Goal: Transaction & Acquisition: Purchase product/service

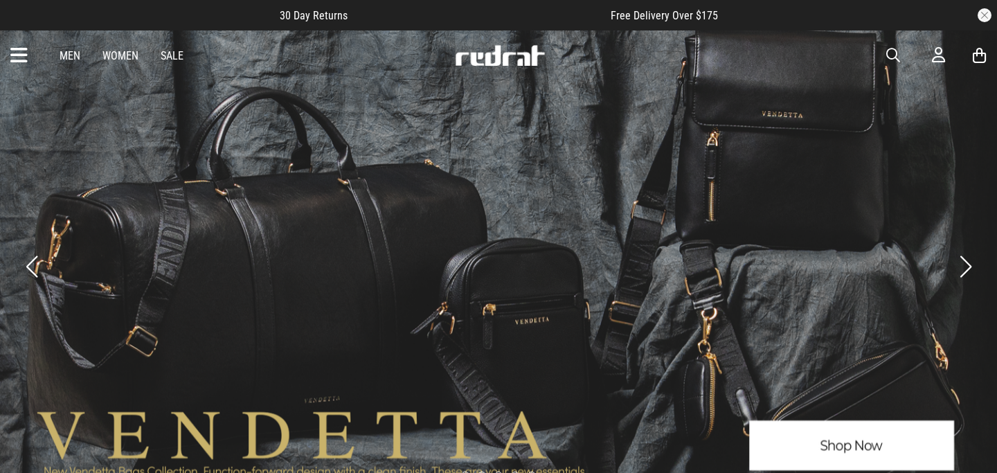
click at [26, 46] on icon at bounding box center [18, 55] width 17 height 23
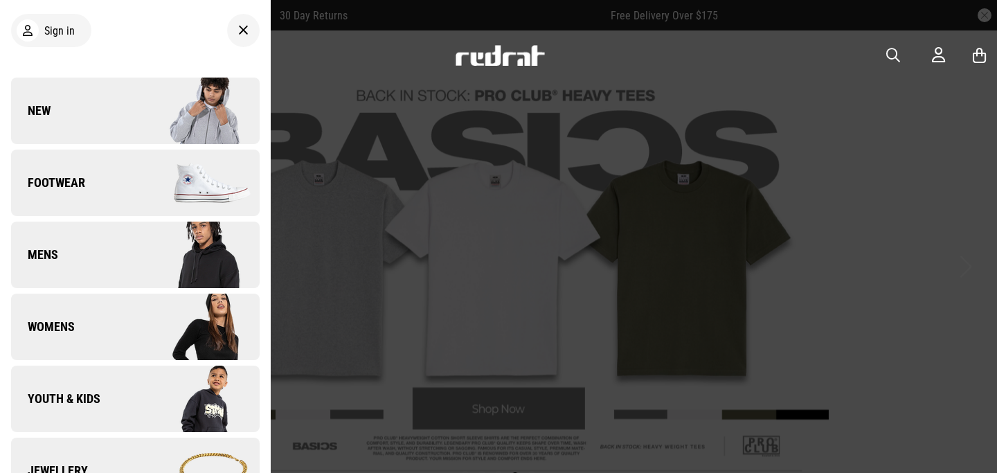
click at [110, 204] on link "Footwear" at bounding box center [135, 183] width 249 height 66
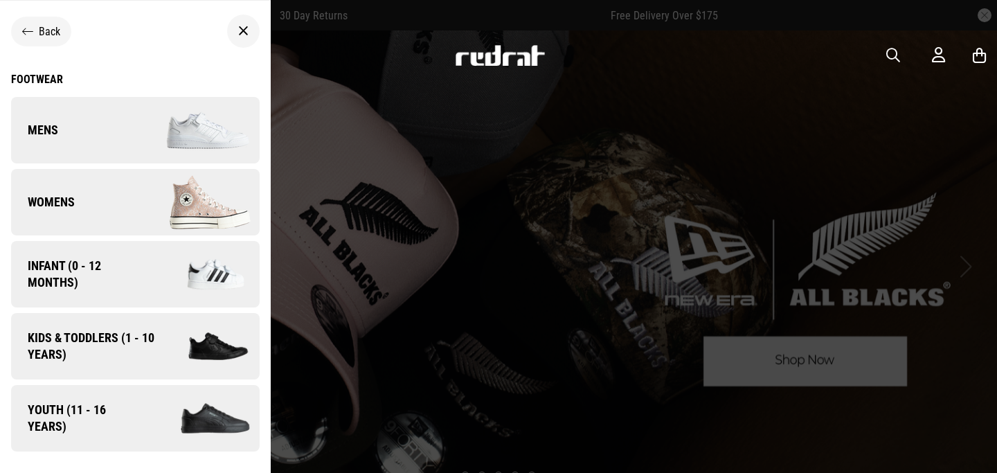
click at [247, 35] on icon at bounding box center [243, 31] width 10 height 17
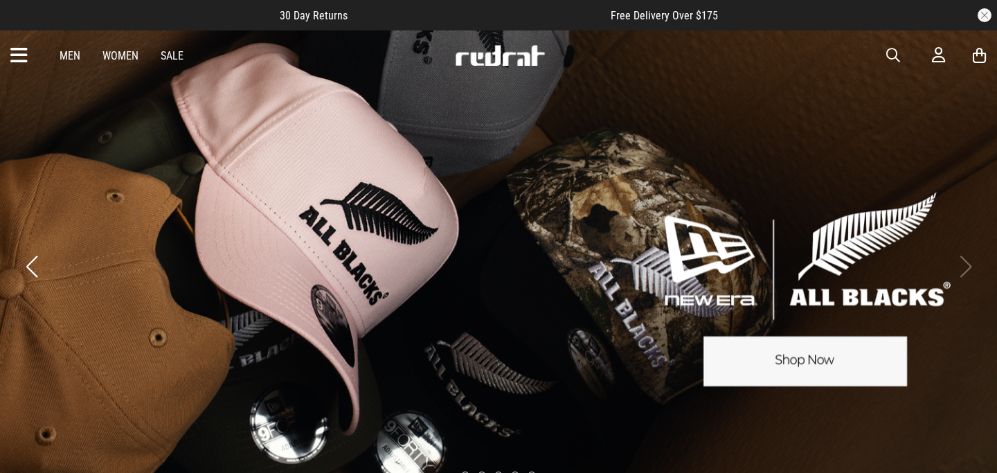
click at [882, 60] on div "Men Women Sale Sign in New Back Footwear Back Footwear Mens Back Mens Womens Ba…" at bounding box center [498, 55] width 997 height 50
click at [891, 60] on span "button" at bounding box center [894, 55] width 14 height 17
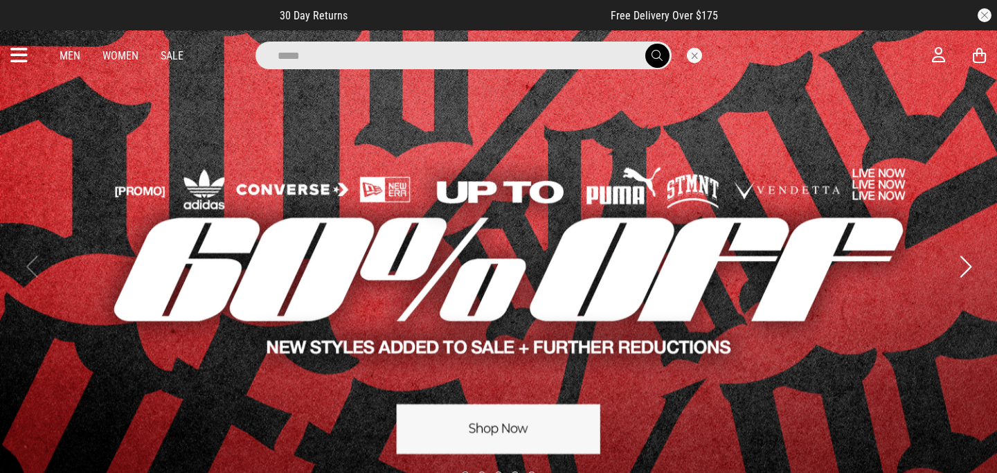
type input "*****"
click at [646, 44] on button "submit" at bounding box center [658, 56] width 24 height 24
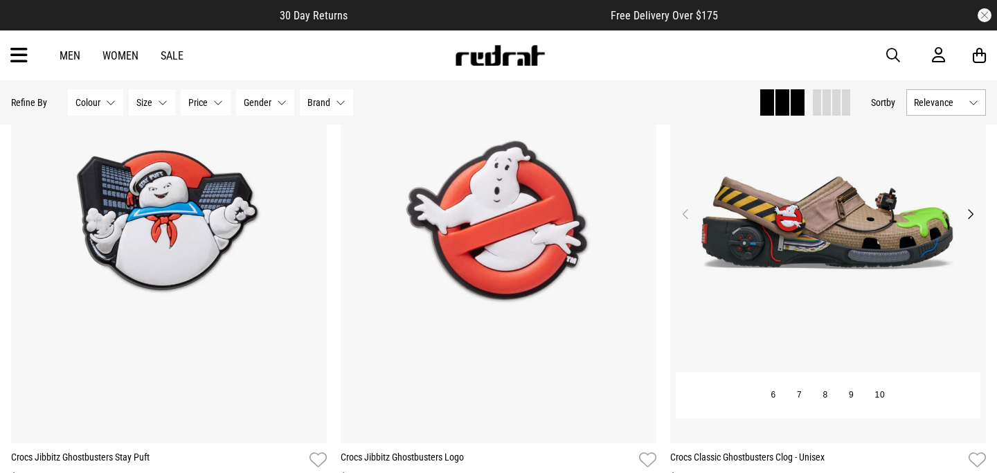
scroll to position [220, 0]
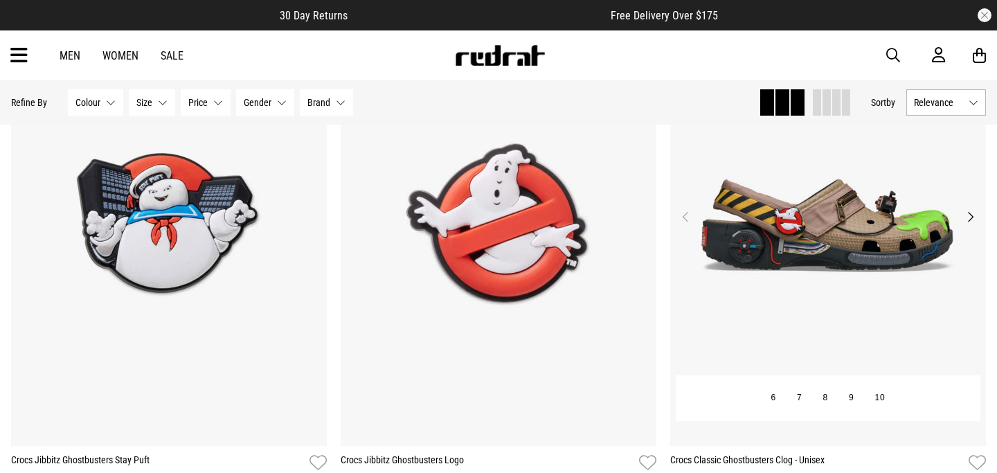
click at [966, 215] on button "Next" at bounding box center [970, 216] width 17 height 17
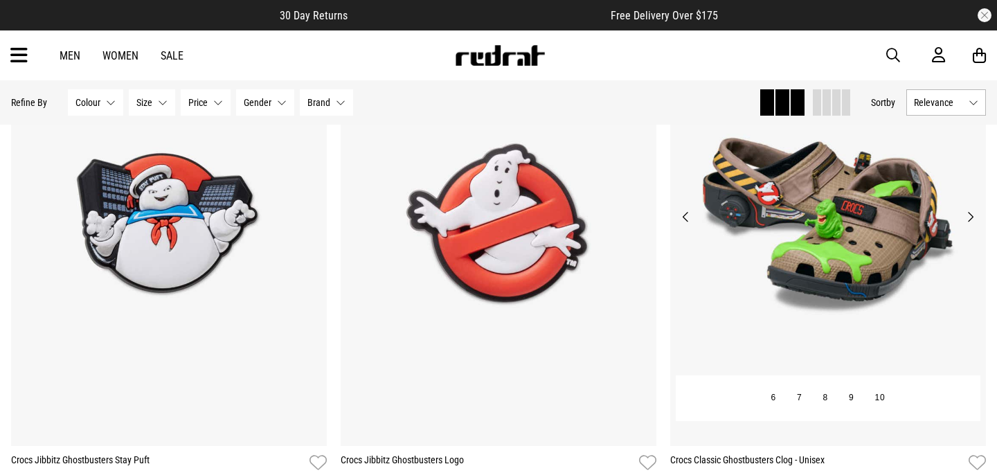
click at [966, 215] on button "Next" at bounding box center [970, 216] width 17 height 17
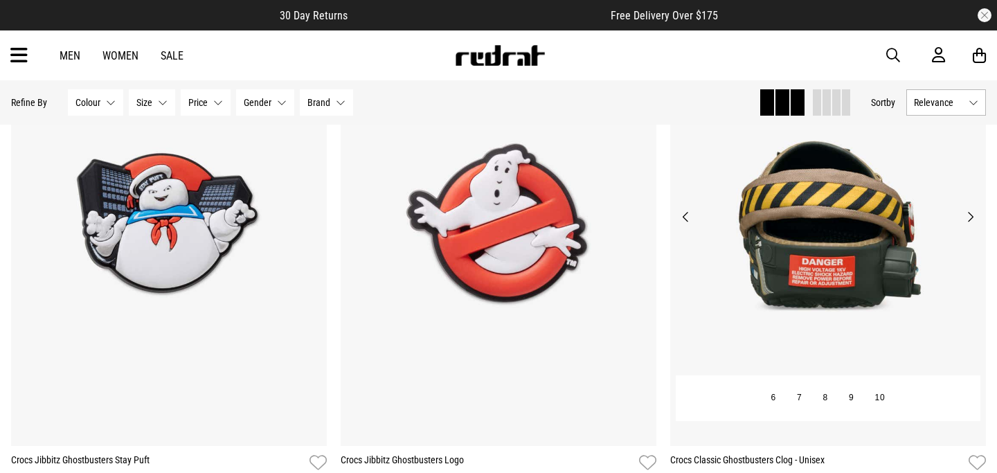
click at [966, 215] on button "Next" at bounding box center [970, 216] width 17 height 17
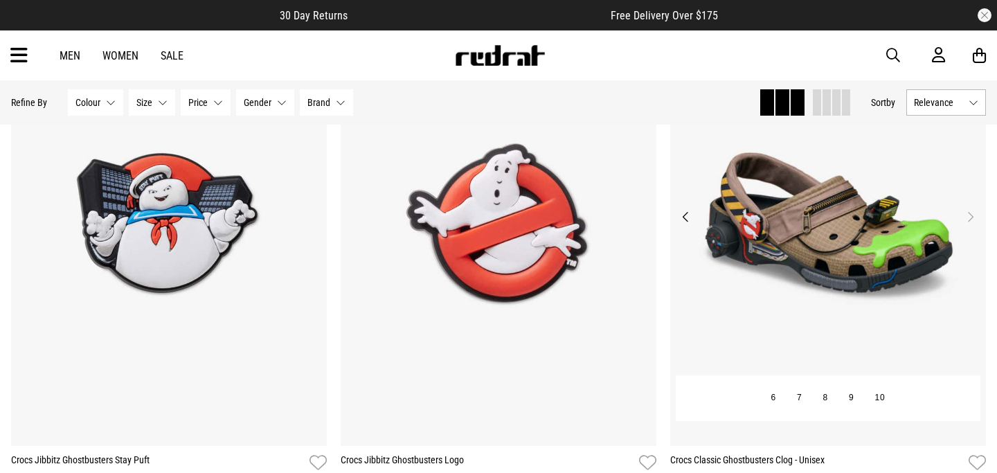
click at [966, 215] on button "Next" at bounding box center [970, 216] width 17 height 17
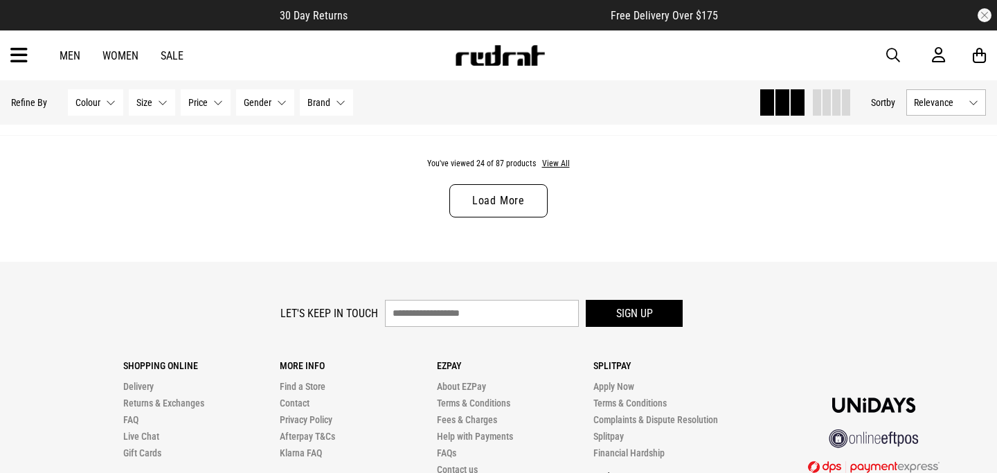
click at [539, 205] on link "Load More" at bounding box center [499, 200] width 98 height 33
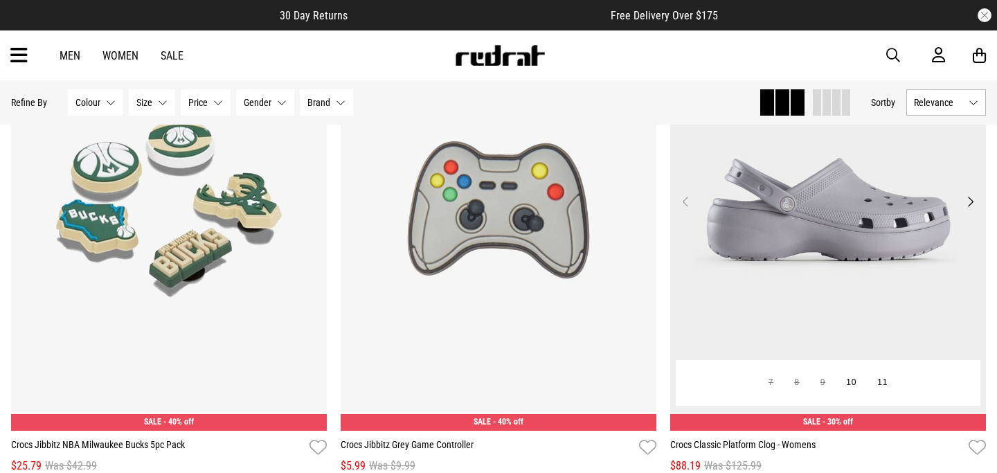
scroll to position [8431, 0]
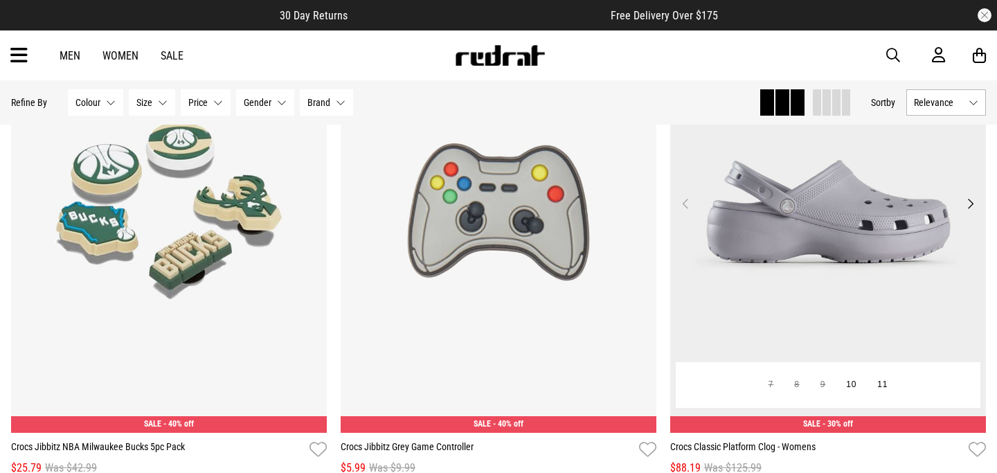
click at [975, 206] on button "Next" at bounding box center [970, 203] width 17 height 17
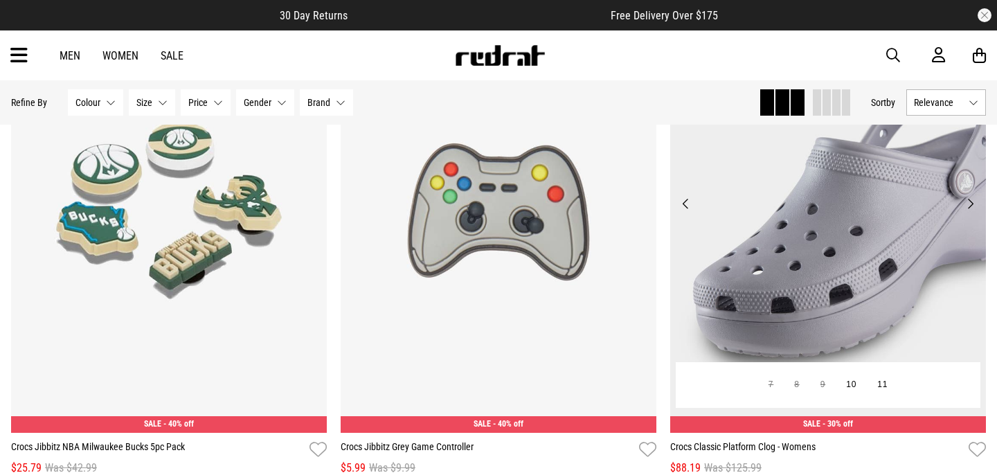
click at [975, 205] on button "Next" at bounding box center [970, 203] width 17 height 17
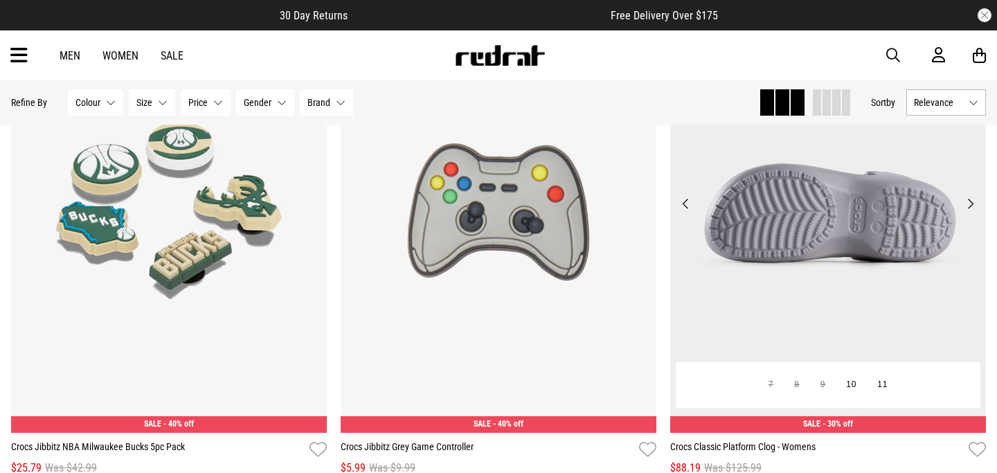
click at [975, 205] on button "Next" at bounding box center [970, 203] width 17 height 17
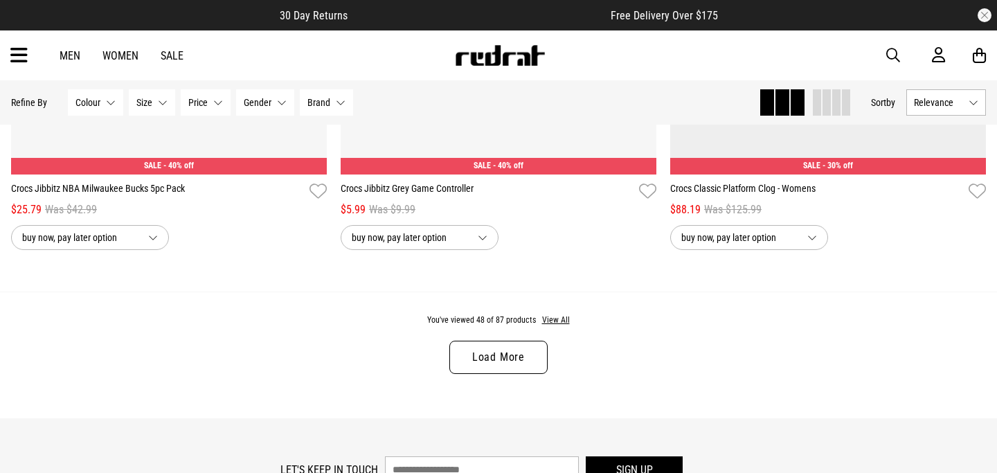
scroll to position [8694, 0]
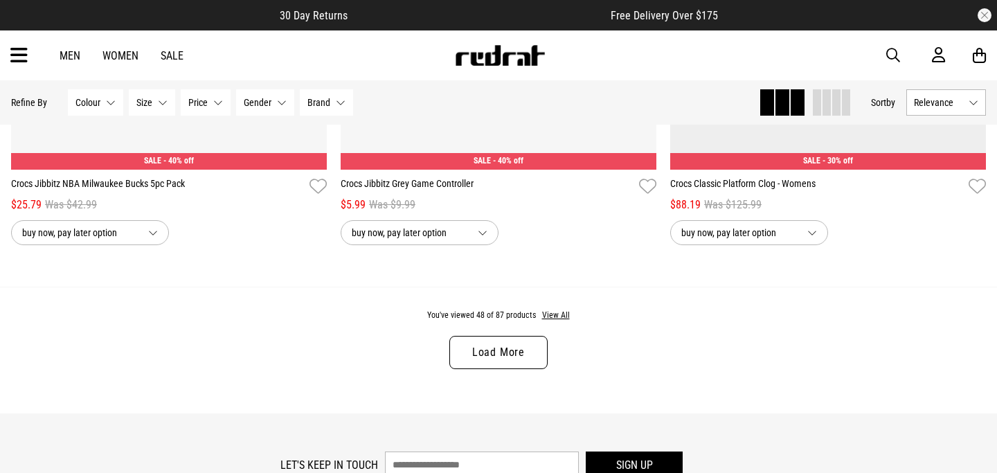
click at [544, 353] on link "Load More" at bounding box center [499, 352] width 98 height 33
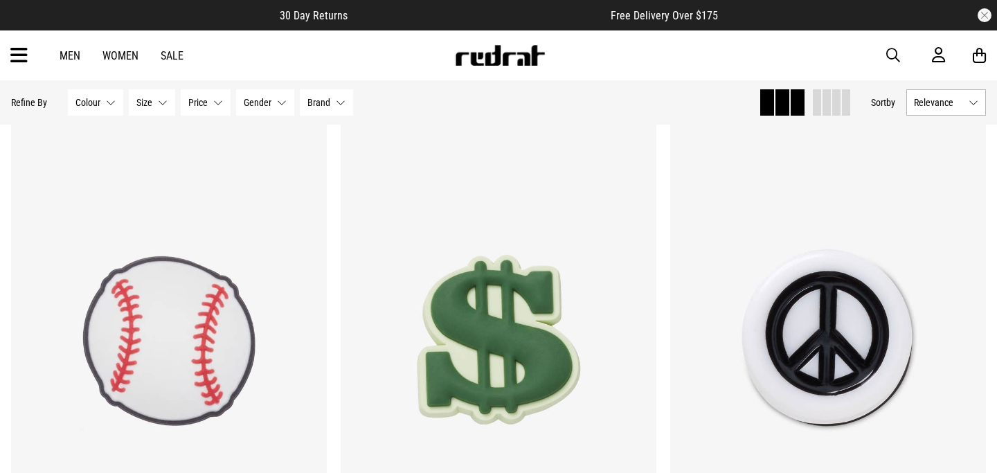
scroll to position [7418, 0]
